Goal: Task Accomplishment & Management: Use online tool/utility

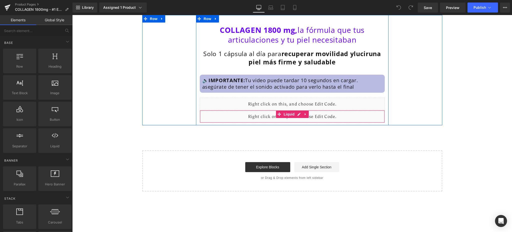
click at [251, 118] on div "Liquid" at bounding box center [292, 116] width 185 height 13
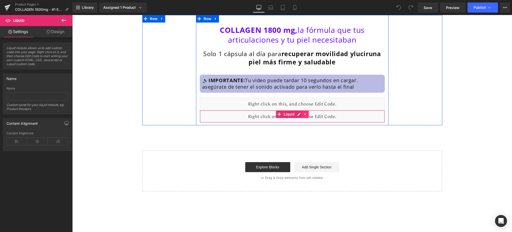
click at [305, 114] on icon at bounding box center [306, 114] width 4 height 4
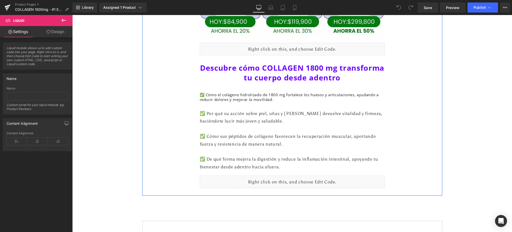
scroll to position [1699, 0]
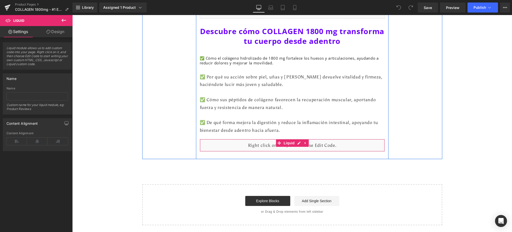
click at [342, 146] on div "Liquid" at bounding box center [292, 145] width 185 height 13
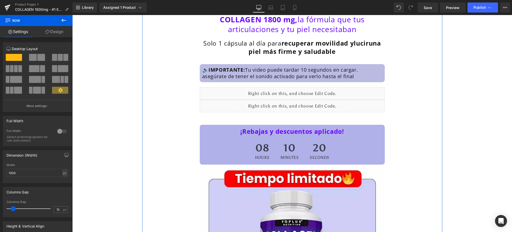
scroll to position [0, 0]
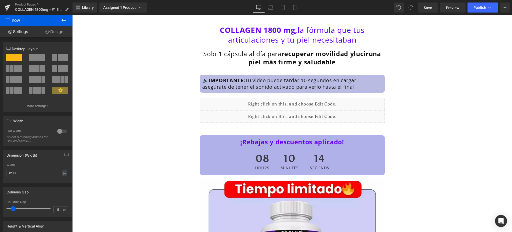
drag, startPoint x: 65, startPoint y: 19, endPoint x: 61, endPoint y: 24, distance: 5.8
click at [65, 19] on icon at bounding box center [64, 20] width 6 height 6
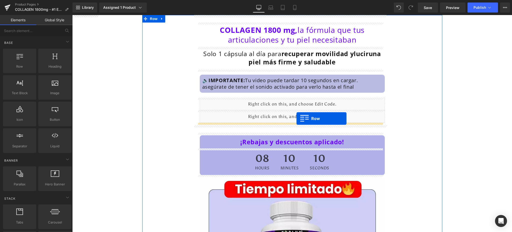
drag, startPoint x: 175, startPoint y: 134, endPoint x: 297, endPoint y: 118, distance: 122.9
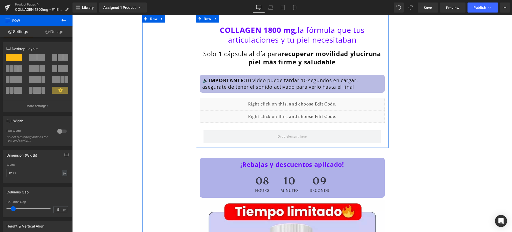
click at [196, 131] on div "COLLAGEN 1800 mg, la fórmula que tus articulaciones y tu piel necesitaban Headi…" at bounding box center [292, 84] width 193 height 123
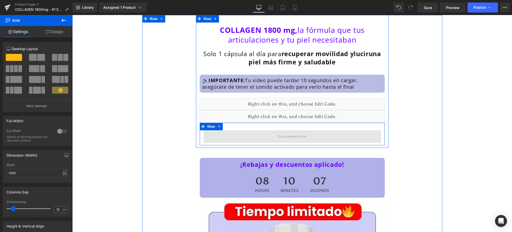
click at [287, 138] on span at bounding box center [292, 136] width 33 height 8
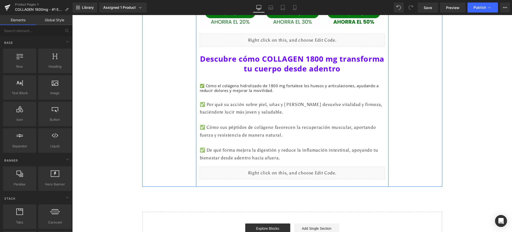
scroll to position [1721, 0]
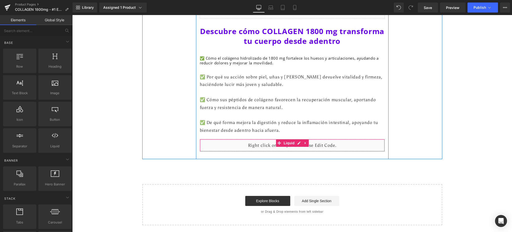
click at [315, 146] on div "Liquid" at bounding box center [292, 145] width 185 height 13
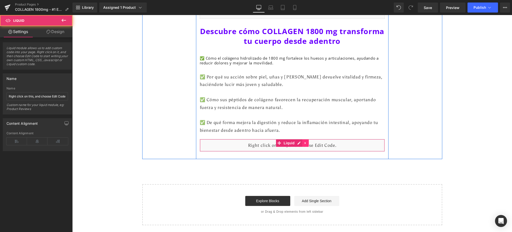
click at [304, 141] on link at bounding box center [305, 143] width 7 height 8
click at [301, 142] on icon at bounding box center [303, 143] width 4 height 4
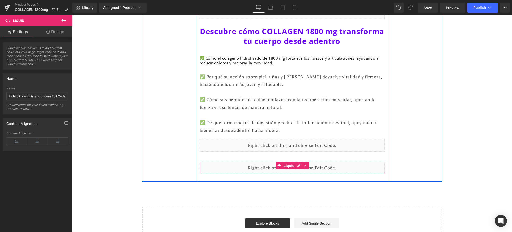
click at [255, 166] on div "Liquid" at bounding box center [292, 167] width 185 height 13
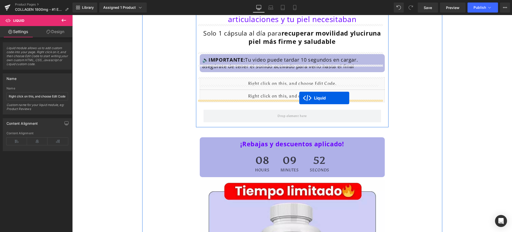
scroll to position [0, 0]
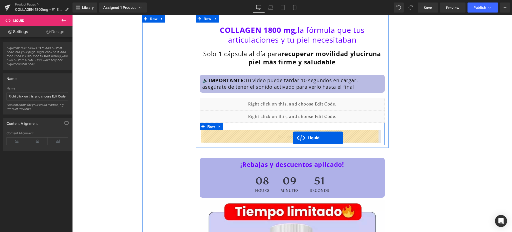
drag, startPoint x: 275, startPoint y: 166, endPoint x: 293, endPoint y: 138, distance: 33.6
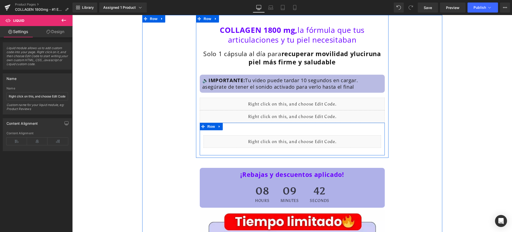
click at [366, 151] on div "Liquid" at bounding box center [292, 141] width 185 height 23
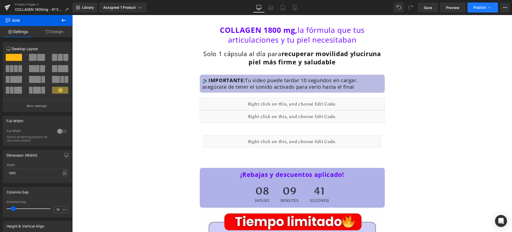
click at [485, 8] on span "Publish" at bounding box center [480, 8] width 13 height 4
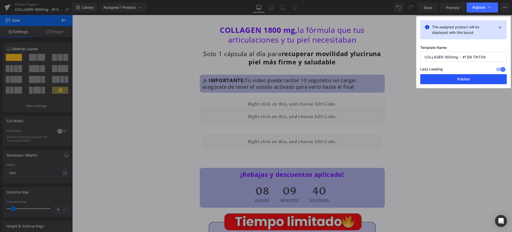
drag, startPoint x: 471, startPoint y: 80, endPoint x: 392, endPoint y: 61, distance: 80.7
click at [471, 80] on button "Publish" at bounding box center [464, 79] width 87 height 10
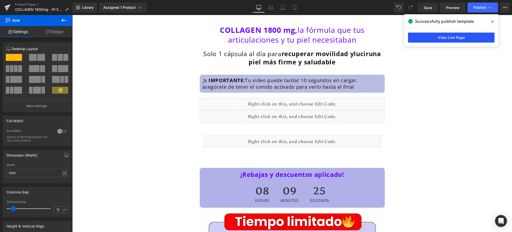
click at [445, 35] on link "View Live Page" at bounding box center [451, 38] width 87 height 10
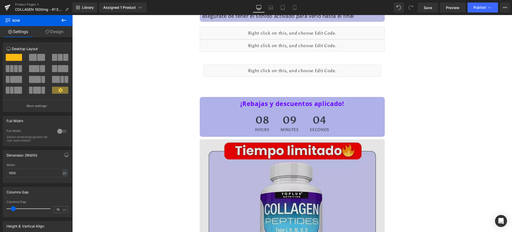
scroll to position [33, 0]
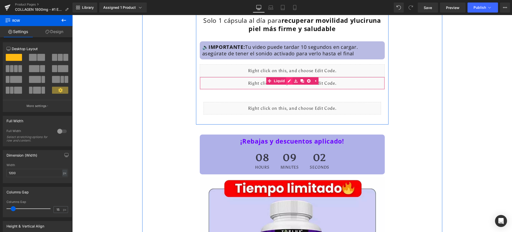
click at [287, 80] on div "Liquid" at bounding box center [292, 83] width 185 height 13
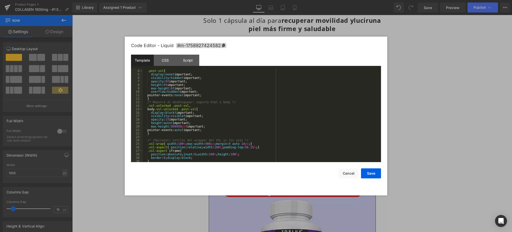
scroll to position [80, 0]
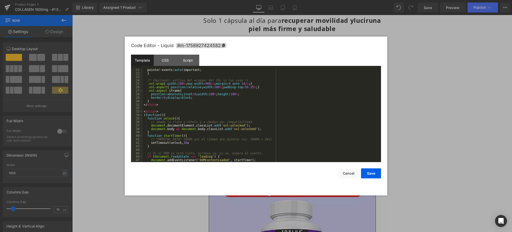
click at [186, 144] on div "pointer-events: auto !important; } /* (Opcional) estilos del wrapper del VSL si…" at bounding box center [261, 118] width 237 height 101
click at [185, 141] on div "pointer-events: auto !important; } /* (Opcional) estilos del wrapper del VSL si…" at bounding box center [261, 118] width 237 height 101
click at [377, 172] on button "Save" at bounding box center [371, 173] width 20 height 10
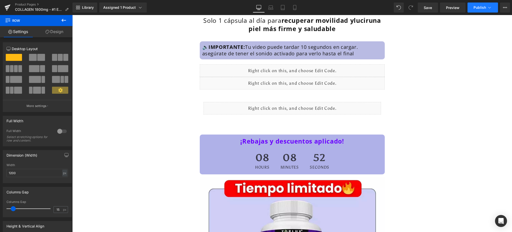
click at [483, 6] on span "Publish" at bounding box center [480, 8] width 13 height 4
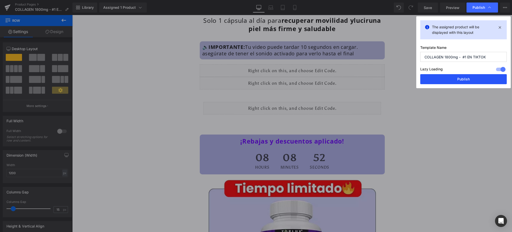
click at [478, 75] on button "Publish" at bounding box center [464, 79] width 87 height 10
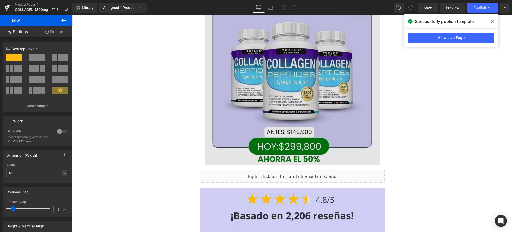
scroll to position [464, 0]
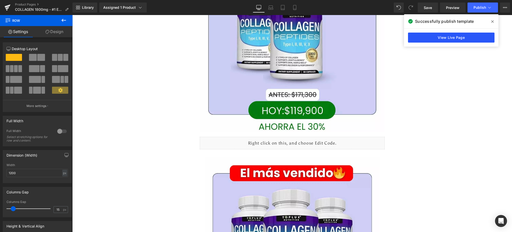
click at [431, 38] on link "View Live Page" at bounding box center [451, 38] width 87 height 10
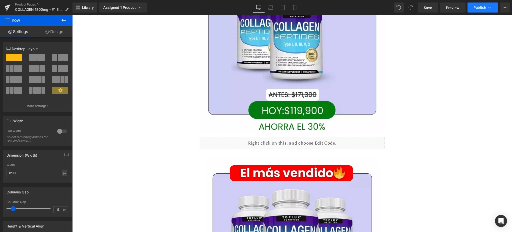
click at [476, 11] on button "Publish" at bounding box center [483, 8] width 31 height 10
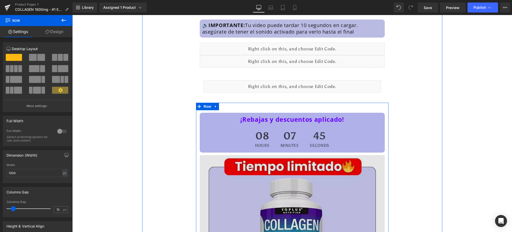
scroll to position [0, 0]
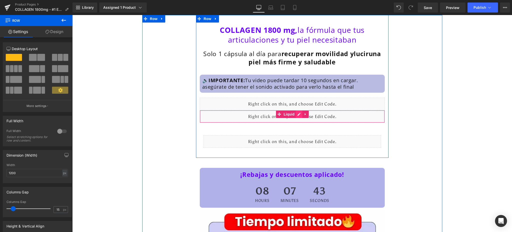
click at [295, 115] on div "Liquid" at bounding box center [292, 116] width 185 height 13
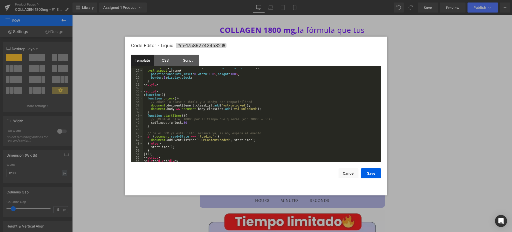
scroll to position [100, 0]
click at [188, 122] on div ".vsl-aspect { position : relative ; width : 100 % ; padding-top : 56.25 % ; } .…" at bounding box center [261, 115] width 237 height 101
click at [377, 176] on button "Save" at bounding box center [371, 173] width 20 height 10
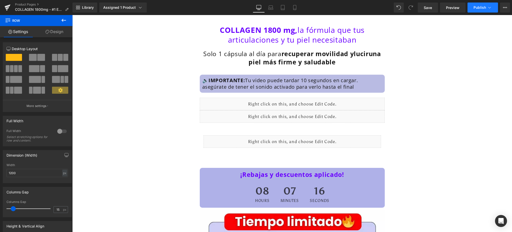
click at [491, 10] on icon at bounding box center [489, 7] width 5 height 5
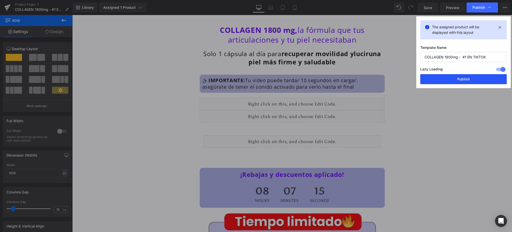
click at [480, 79] on button "Publish" at bounding box center [464, 79] width 87 height 10
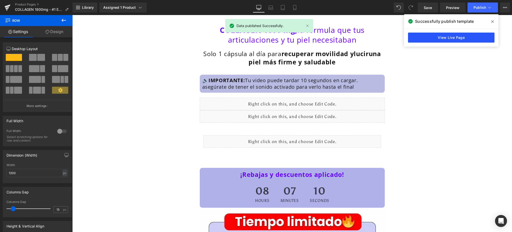
click at [467, 39] on link "View Live Page" at bounding box center [451, 38] width 87 height 10
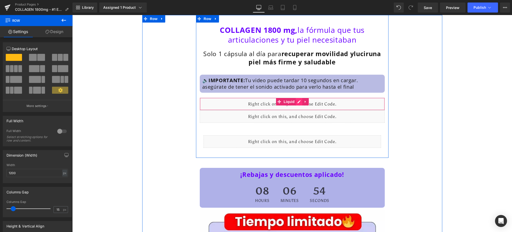
click at [297, 102] on div "Liquid" at bounding box center [292, 104] width 185 height 13
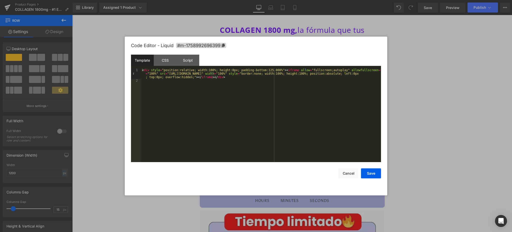
drag, startPoint x: 427, startPoint y: 90, endPoint x: 354, endPoint y: 75, distance: 74.3
click at [426, 90] on div at bounding box center [256, 116] width 512 height 232
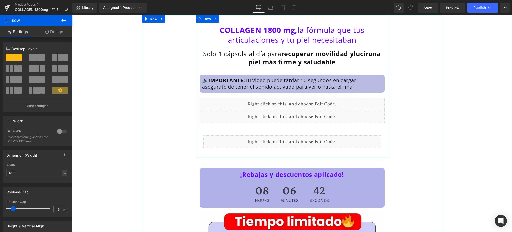
click at [298, 114] on div "Liquid" at bounding box center [292, 116] width 185 height 13
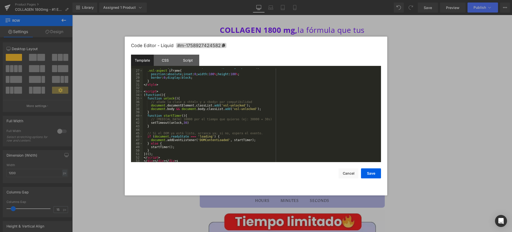
scroll to position [101, 0]
drag, startPoint x: 182, startPoint y: 158, endPoint x: 198, endPoint y: 152, distance: 17.6
click at [182, 158] on div ".vsl-aspect iframe { position : absolute ; inset : 0 ; width : 100 % ; height :…" at bounding box center [261, 118] width 237 height 101
click at [180, 159] on div ".vsl-aspect iframe { position : absolute ; inset : 0 ; width : 100 % ; height :…" at bounding box center [261, 118] width 237 height 101
click at [372, 176] on button "Save" at bounding box center [371, 173] width 20 height 10
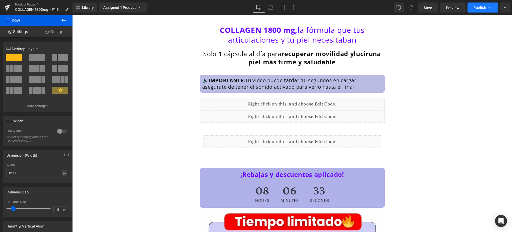
click at [489, 4] on button "Publish" at bounding box center [483, 8] width 31 height 10
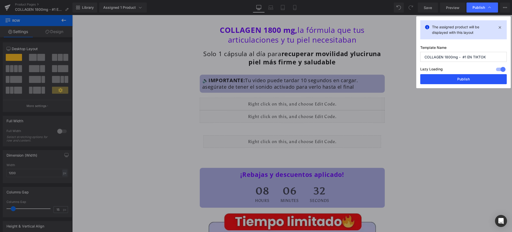
click at [472, 78] on button "Publish" at bounding box center [464, 79] width 87 height 10
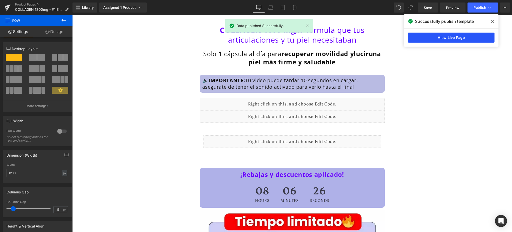
click at [445, 37] on link "View Live Page" at bounding box center [451, 38] width 87 height 10
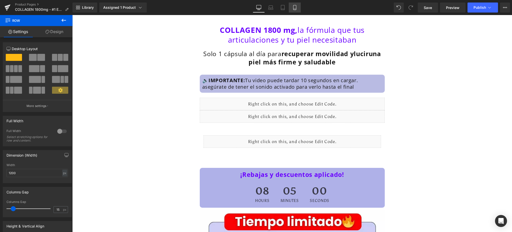
click at [297, 6] on link "Mobile" at bounding box center [295, 8] width 12 height 10
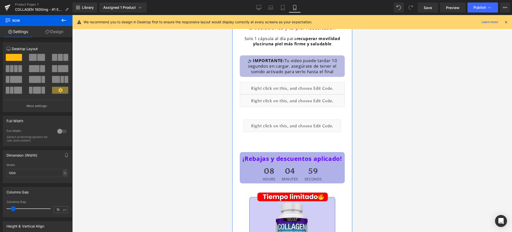
scroll to position [0, 0]
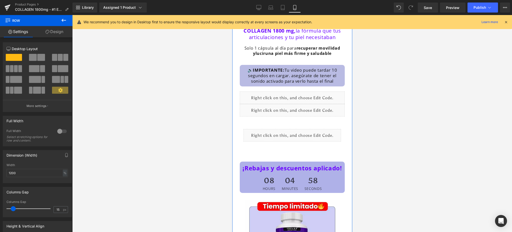
click at [232, 15] on div at bounding box center [232, 15] width 0 height 0
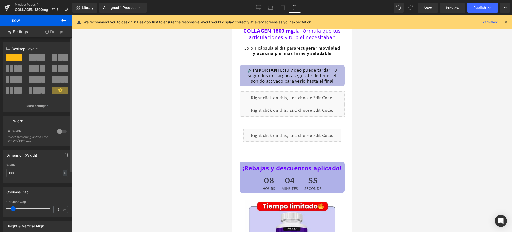
click at [64, 129] on div at bounding box center [62, 131] width 12 height 8
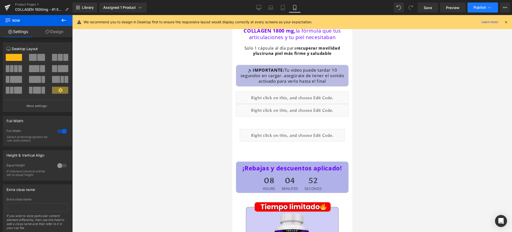
click at [493, 6] on button "Publish" at bounding box center [483, 8] width 31 height 10
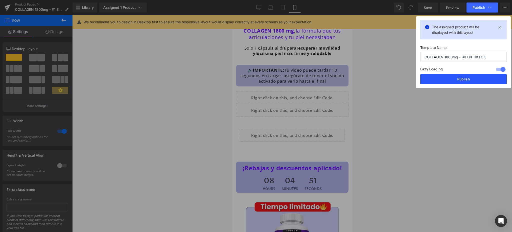
click at [477, 83] on button "Publish" at bounding box center [464, 79] width 87 height 10
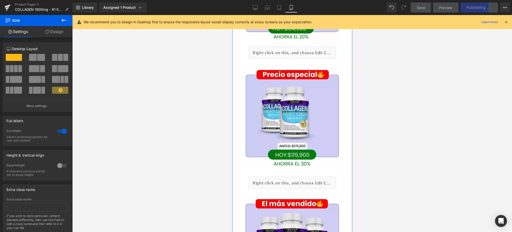
scroll to position [300, 0]
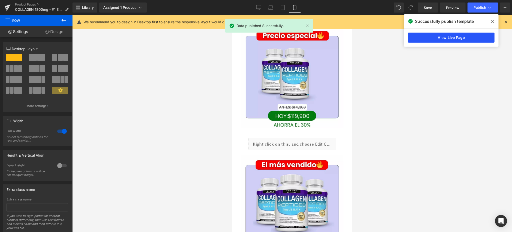
click at [453, 39] on link "View Live Page" at bounding box center [451, 38] width 87 height 10
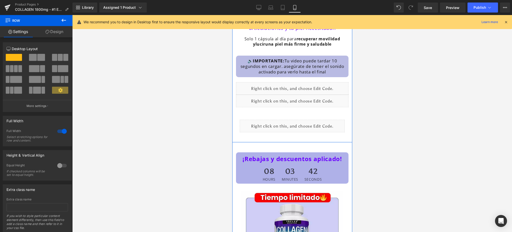
scroll to position [0, 0]
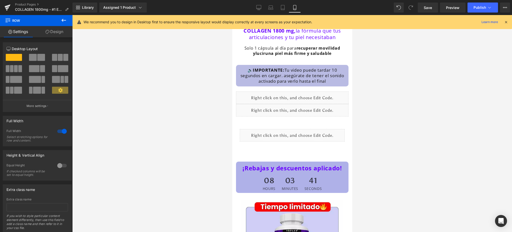
click at [505, 21] on icon at bounding box center [506, 22] width 5 height 5
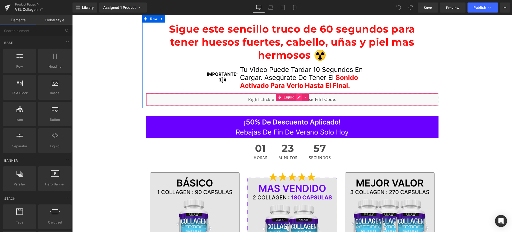
click at [298, 98] on div "Liquid" at bounding box center [292, 99] width 293 height 13
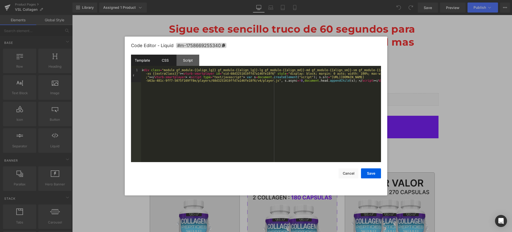
click at [169, 57] on div "CSS" at bounding box center [165, 60] width 23 height 11
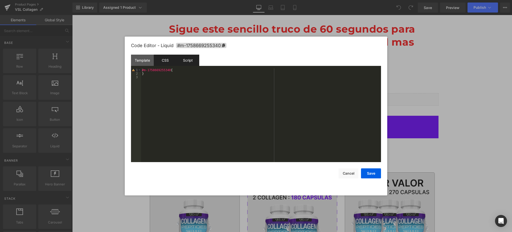
click at [187, 62] on div "Script" at bounding box center [188, 60] width 23 height 11
click at [163, 58] on div "CSS" at bounding box center [165, 60] width 23 height 11
click at [188, 58] on div "Script" at bounding box center [188, 60] width 23 height 11
click at [158, 60] on div "CSS" at bounding box center [165, 60] width 23 height 11
click at [133, 60] on div "Template" at bounding box center [142, 60] width 23 height 11
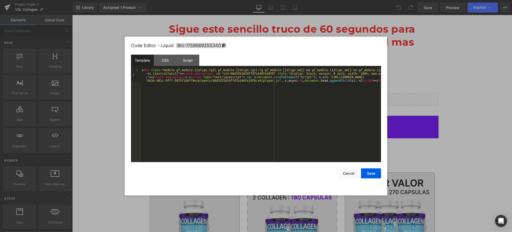
click at [260, 58] on div "Template CSS Script Data" at bounding box center [256, 62] width 250 height 14
click at [485, 79] on div at bounding box center [256, 116] width 512 height 232
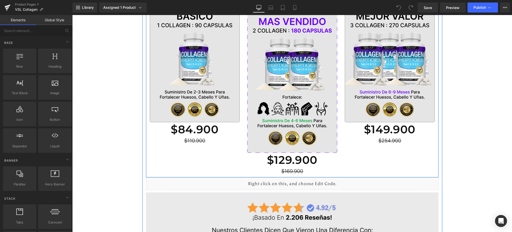
scroll to position [267, 0]
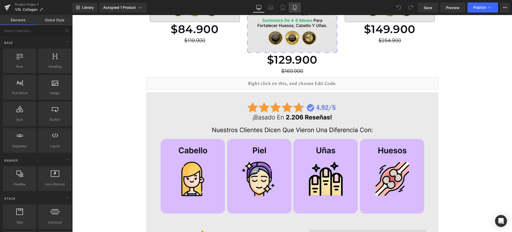
click at [299, 7] on link "Mobile" at bounding box center [295, 8] width 12 height 10
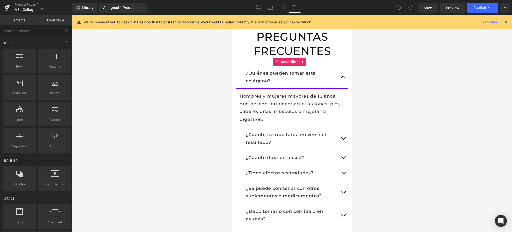
scroll to position [1034, 0]
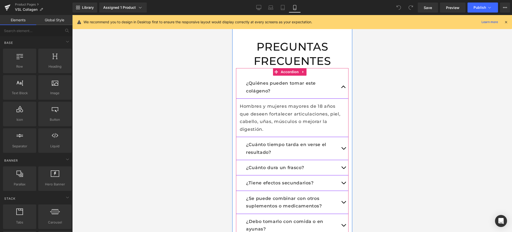
click at [339, 76] on button "button" at bounding box center [344, 87] width 10 height 23
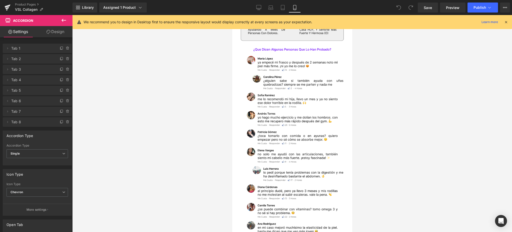
scroll to position [1767, 0]
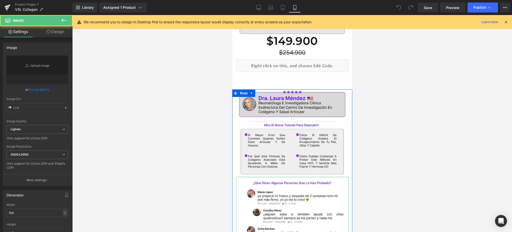
type input "https://ucarecdn.com/6db5e370-edd5-4b80-9fe5-1e08a47d1184/-/format/auto/-/previ…"
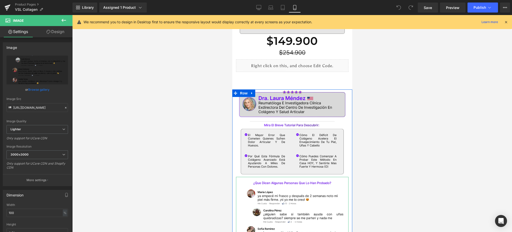
scroll to position [1667, 0]
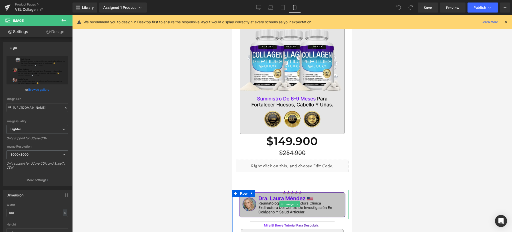
click at [311, 189] on img at bounding box center [292, 203] width 113 height 29
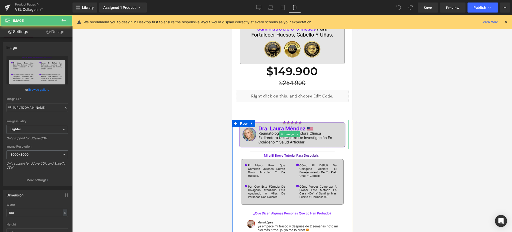
scroll to position [1800, 0]
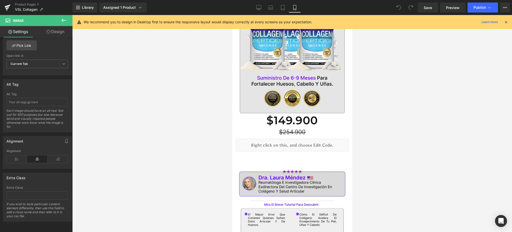
scroll to position [1667, 0]
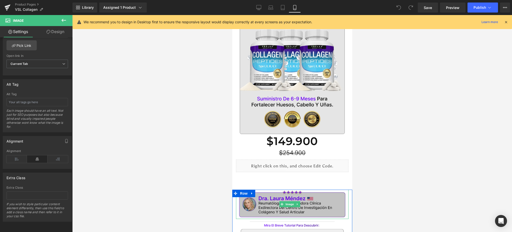
drag, startPoint x: 273, startPoint y: 134, endPoint x: 256, endPoint y: 131, distance: 17.2
click at [273, 189] on img at bounding box center [292, 203] width 113 height 29
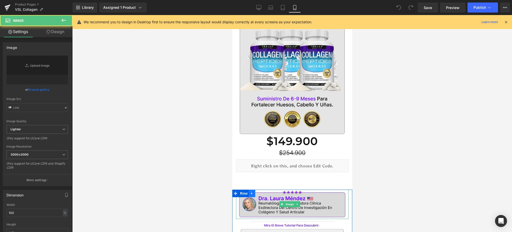
type input "https://ucarecdn.com/83cf116f-d1cf-4faf-b12d-8693659e57e9/-/format/auto/-/previ…"
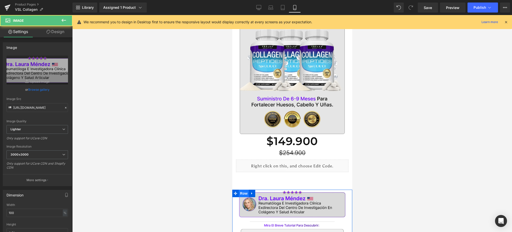
click at [245, 189] on span "Row" at bounding box center [244, 193] width 10 height 8
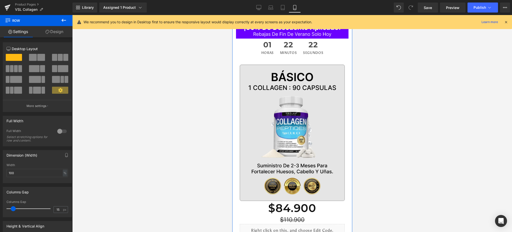
scroll to position [0, 0]
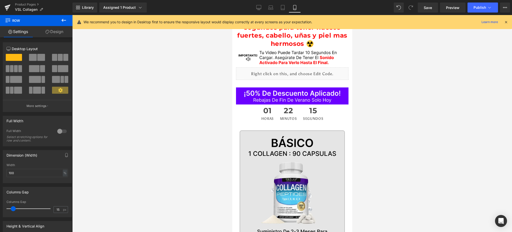
click at [507, 22] on icon at bounding box center [506, 22] width 5 height 5
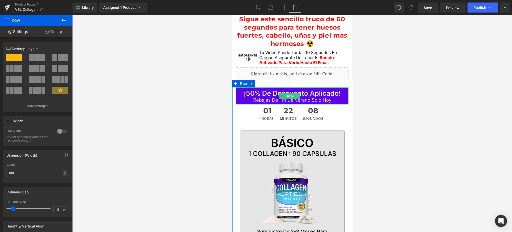
click at [337, 89] on img at bounding box center [292, 95] width 113 height 17
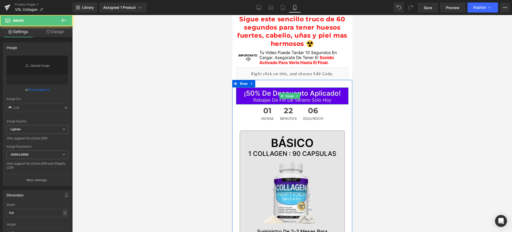
type input "https://ucarecdn.com/75aa0311-033e-41a4-96ec-569c86d5cf18/-/format/auto/-/previ…"
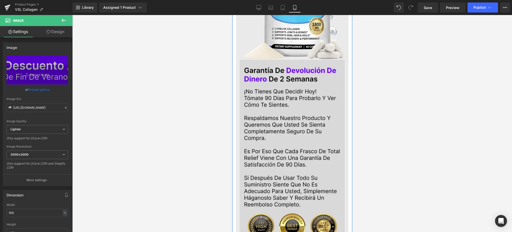
scroll to position [901, 0]
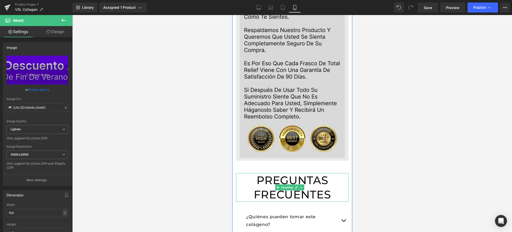
click at [316, 173] on h1 "PREGUNTAS FRECUENTES" at bounding box center [292, 187] width 113 height 29
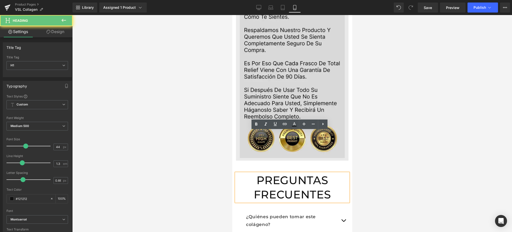
click at [333, 173] on div "PREGUNTAS FRECUENTES" at bounding box center [292, 187] width 113 height 29
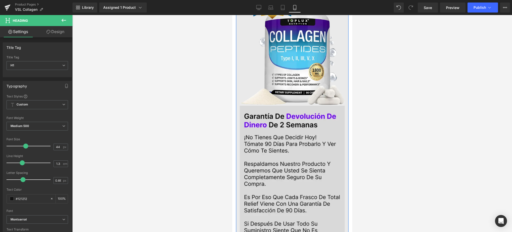
click at [341, 115] on div "Image Image Image Image" at bounding box center [292, 108] width 113 height 368
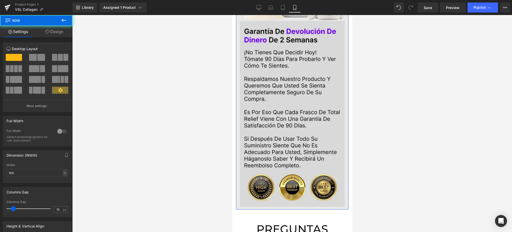
scroll to position [901, 0]
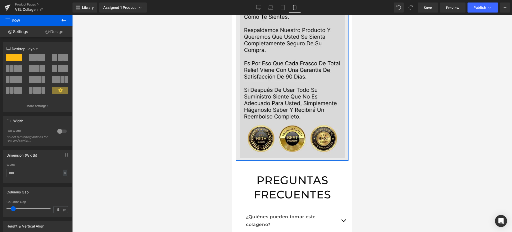
click at [52, 26] on link "Design" at bounding box center [54, 31] width 36 height 11
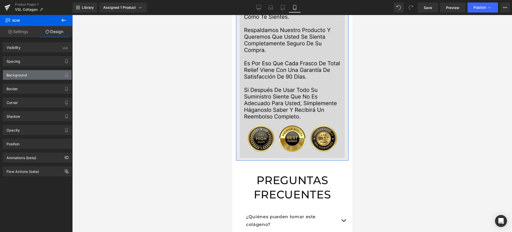
click at [38, 78] on div "Background" at bounding box center [37, 75] width 69 height 10
type input "#eaeaea"
type input "100"
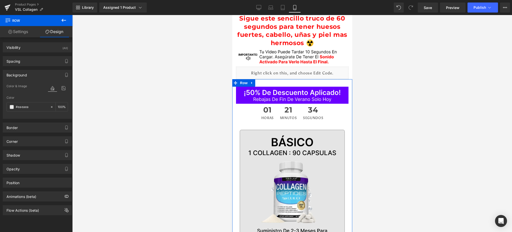
scroll to position [0, 0]
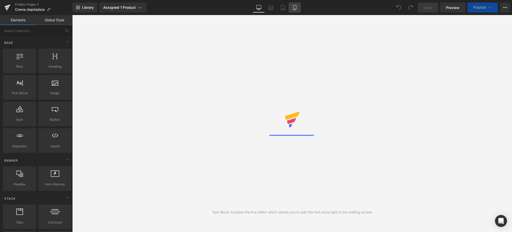
click at [296, 8] on icon at bounding box center [294, 7] width 5 height 5
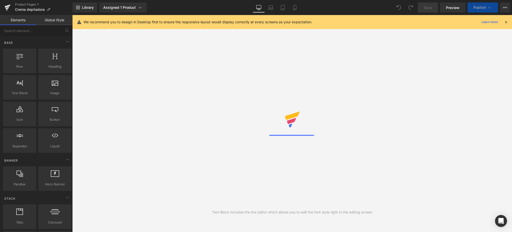
click at [505, 22] on icon at bounding box center [506, 22] width 5 height 5
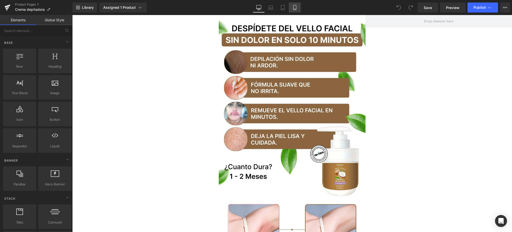
click at [294, 8] on icon at bounding box center [294, 7] width 5 height 5
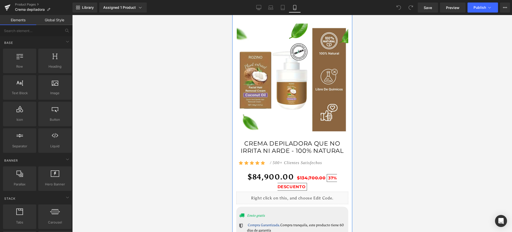
scroll to position [334, 0]
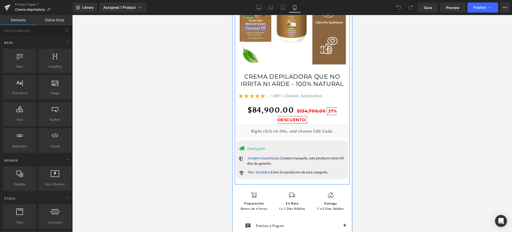
drag, startPoint x: 281, startPoint y: 85, endPoint x: 316, endPoint y: 88, distance: 35.4
click at [281, 85] on span "CREMA DEPILADORA QUE NO IRRITA NI ARDE - 100% NATURAL" at bounding box center [292, 80] width 112 height 15
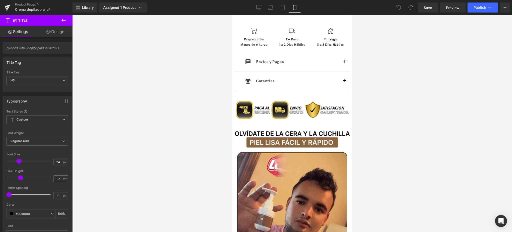
scroll to position [500, 0]
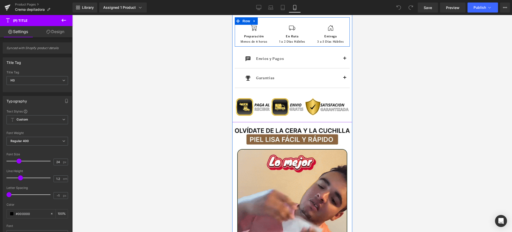
click at [312, 33] on div "Icon Entrega Text Block 3 a 5 Días Hábiles Text Block" at bounding box center [331, 35] width 38 height 20
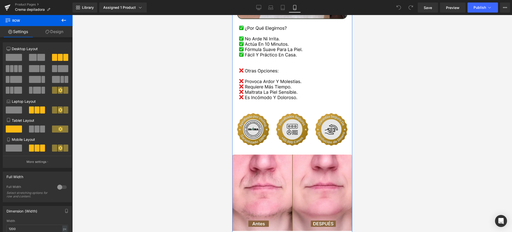
scroll to position [1101, 0]
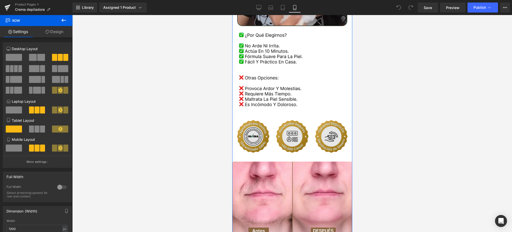
click at [291, 122] on img at bounding box center [292, 136] width 120 height 35
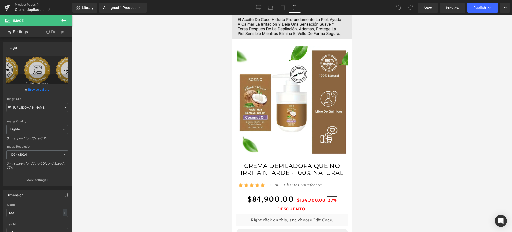
scroll to position [1631, 0]
